Goal: Navigation & Orientation: Go to known website

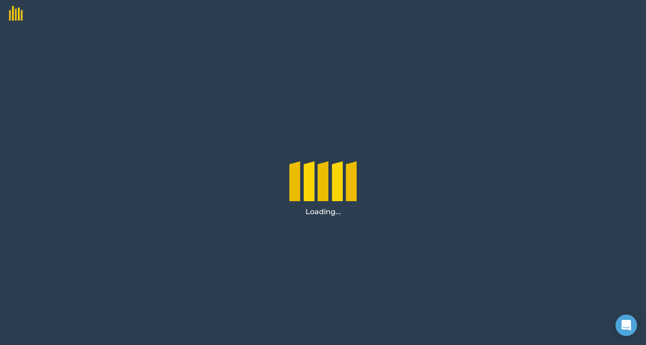
click at [147, 133] on div "Loading..." at bounding box center [323, 186] width 646 height 318
